Goal: Find specific page/section: Find specific page/section

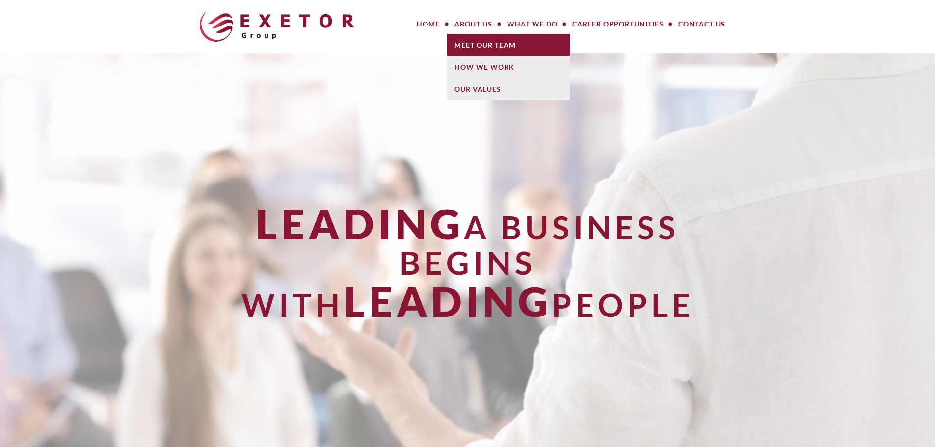
click at [483, 41] on link "Meet Our Team" at bounding box center [508, 45] width 123 height 22
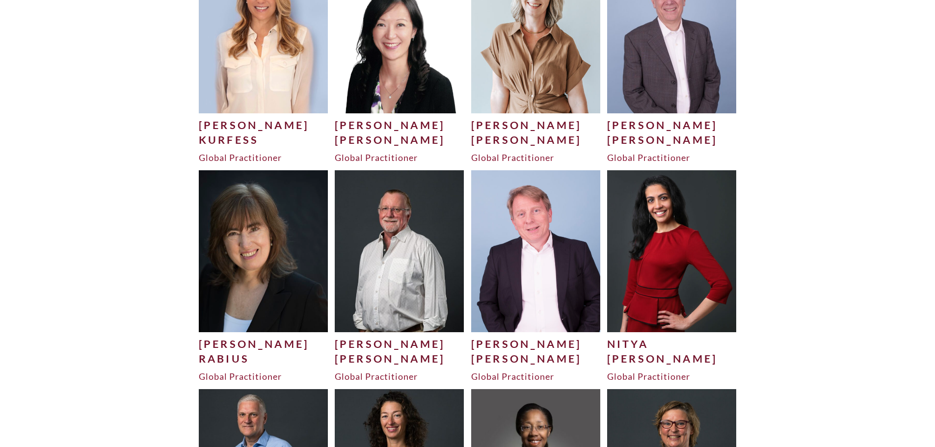
scroll to position [2266, 0]
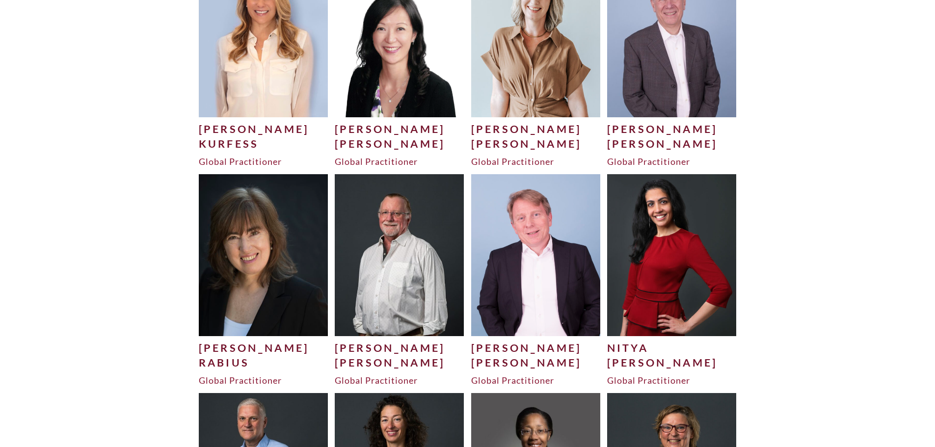
click at [416, 260] on img at bounding box center [400, 254] width 130 height 161
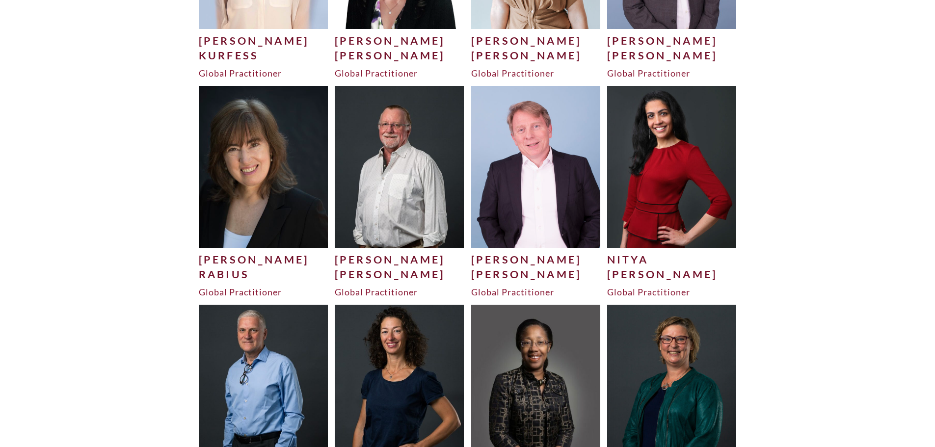
scroll to position [2109, 0]
